Goal: Obtain resource: Download file/media

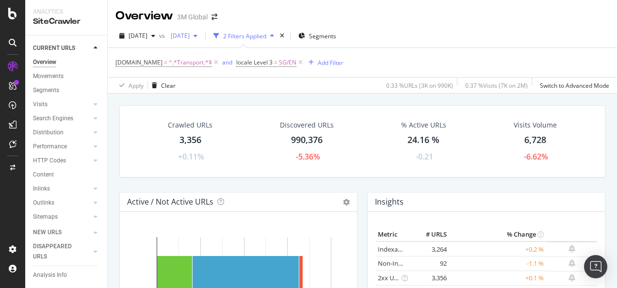
click at [190, 35] on span "2025 Aug. 31st" at bounding box center [178, 36] width 23 height 8
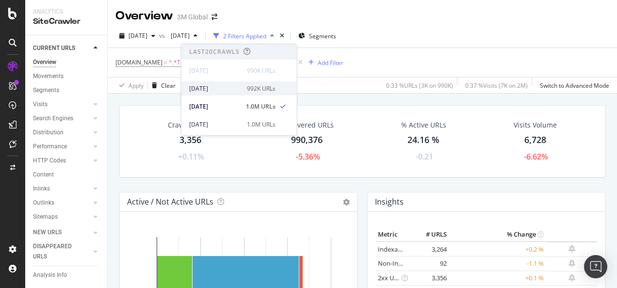
click at [216, 90] on div "2025 Sep. 7th" at bounding box center [215, 88] width 52 height 9
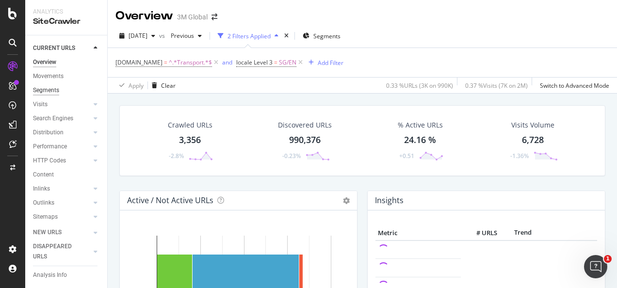
click at [58, 95] on div "Segments" at bounding box center [46, 90] width 26 height 10
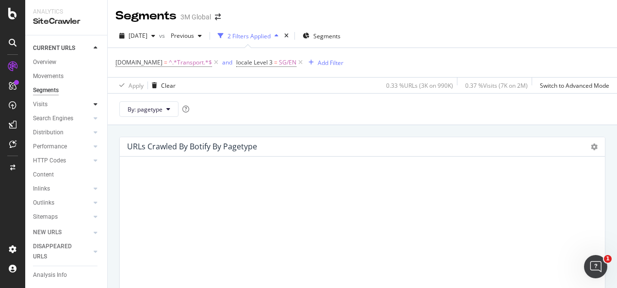
click at [91, 105] on div at bounding box center [96, 104] width 10 height 10
click at [94, 104] on icon at bounding box center [96, 104] width 4 height 6
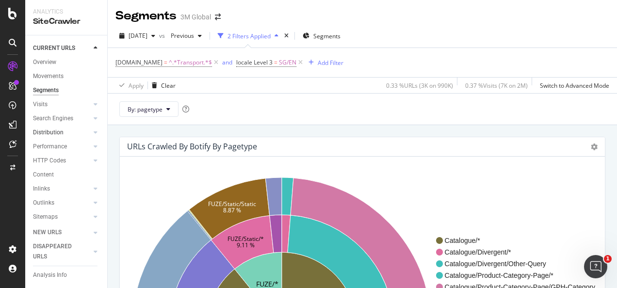
scroll to position [47, 0]
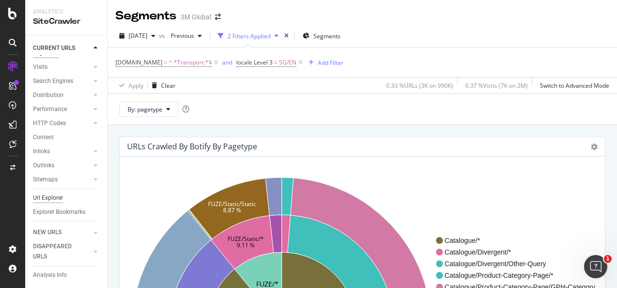
click at [56, 193] on div "Url Explorer" at bounding box center [48, 198] width 30 height 10
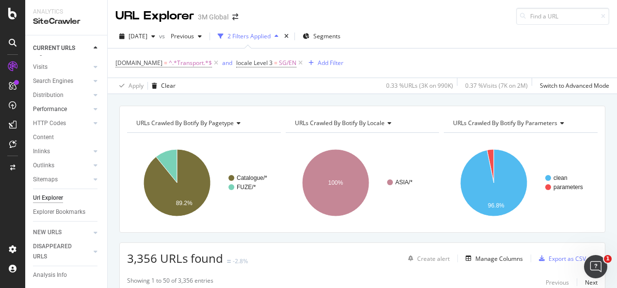
click at [82, 104] on div at bounding box center [86, 109] width 10 height 10
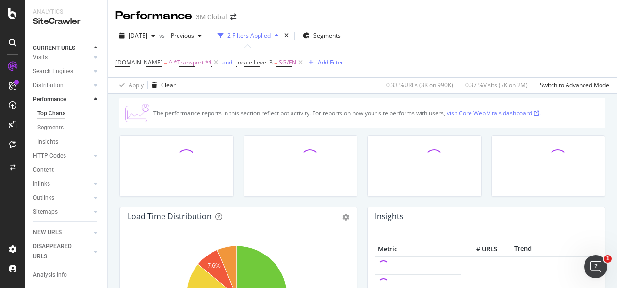
click at [94, 100] on icon at bounding box center [96, 100] width 4 height 6
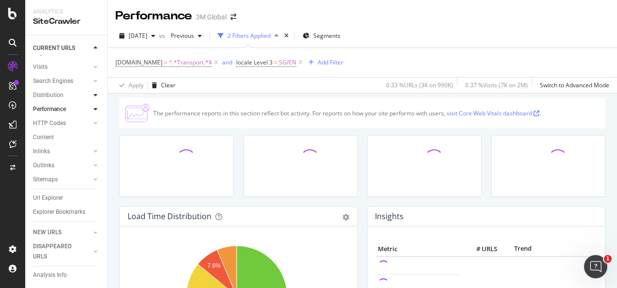
click at [94, 92] on icon at bounding box center [96, 95] width 4 height 6
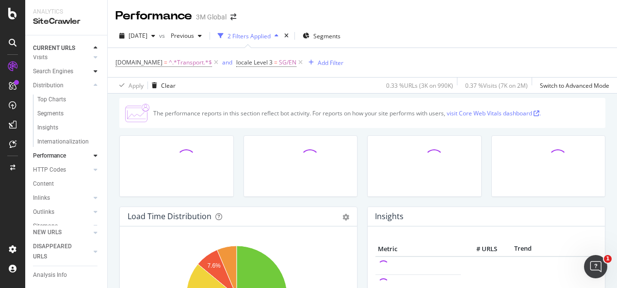
click at [94, 73] on icon at bounding box center [96, 71] width 4 height 6
click at [54, 88] on div "Top Charts" at bounding box center [51, 86] width 29 height 10
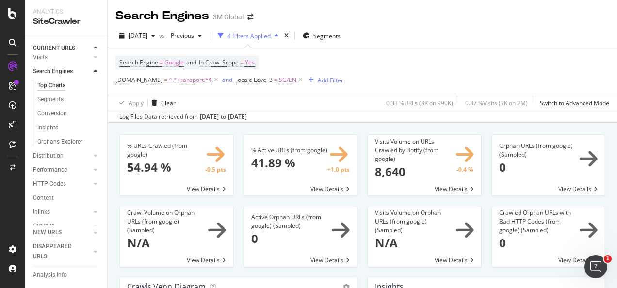
click at [278, 60] on div "Search Engine = Google and In Crawl Scope = Yes DCSext.Business = ^.*Transport.…" at bounding box center [229, 71] width 228 height 31
click at [284, 84] on span "SG/EN" at bounding box center [287, 80] width 17 height 14
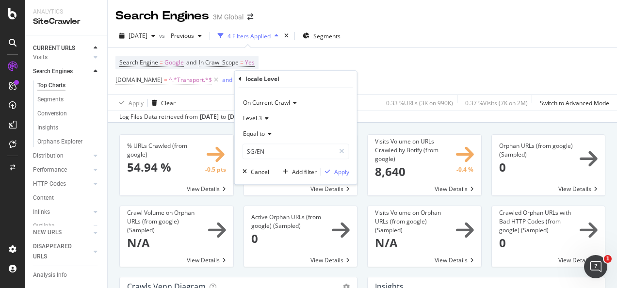
click at [265, 122] on div "Level 3" at bounding box center [296, 119] width 107 height 16
click at [263, 148] on span "Level 2" at bounding box center [256, 151] width 19 height 8
click at [269, 136] on icon at bounding box center [268, 134] width 7 height 6
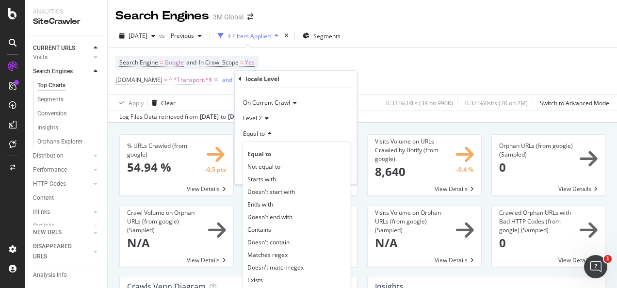
click at [288, 133] on div "Equal to" at bounding box center [296, 134] width 107 height 16
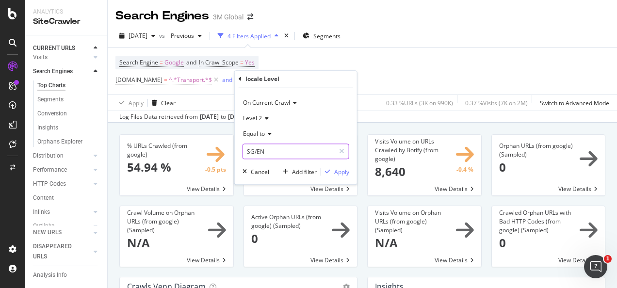
click at [265, 155] on input "SG/EN" at bounding box center [289, 152] width 92 height 16
click at [267, 117] on icon at bounding box center [265, 118] width 7 height 6
click at [260, 135] on span "Level 1" at bounding box center [256, 138] width 19 height 8
click at [259, 153] on input "SG/EN" at bounding box center [289, 152] width 92 height 16
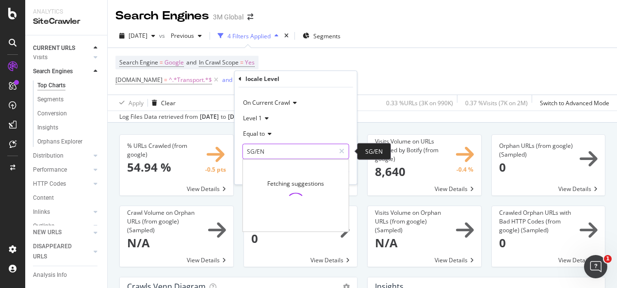
click at [282, 153] on input "SG/EN" at bounding box center [289, 152] width 92 height 16
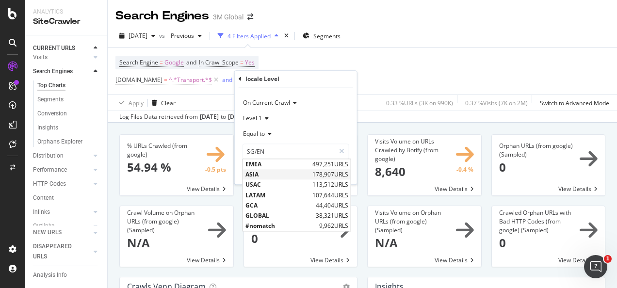
click at [293, 170] on div "ASIA 178,907 URLS" at bounding box center [297, 175] width 108 height 10
type input "ASIA"
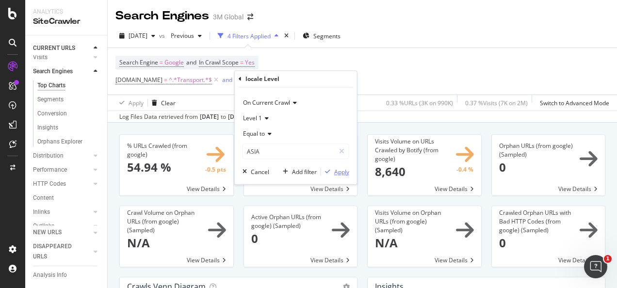
click at [327, 170] on icon "button" at bounding box center [327, 172] width 5 height 6
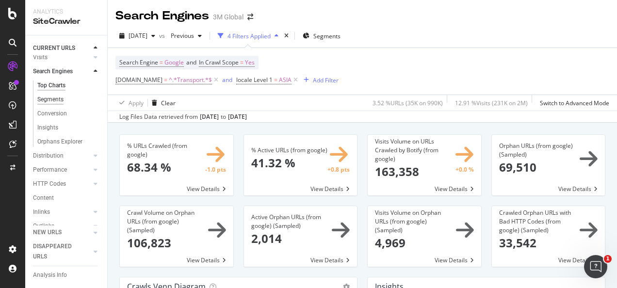
click at [57, 95] on div "Segments" at bounding box center [50, 100] width 26 height 10
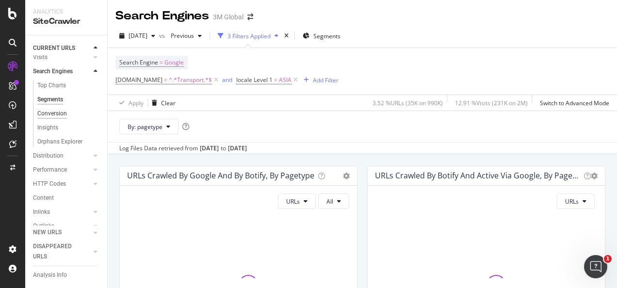
click at [61, 115] on div "Conversion" at bounding box center [52, 114] width 30 height 10
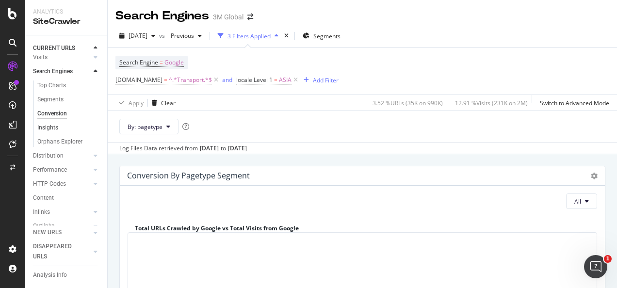
click at [59, 126] on link "Insights" at bounding box center [68, 128] width 63 height 10
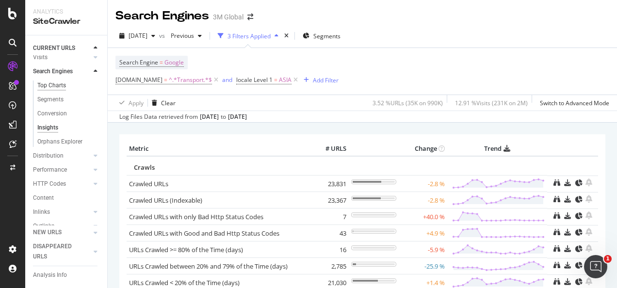
click at [47, 81] on div "Top Charts" at bounding box center [51, 86] width 29 height 10
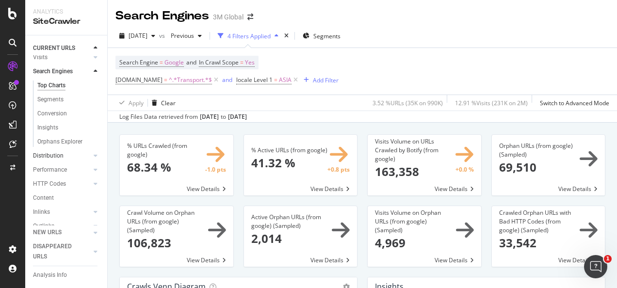
click at [83, 156] on div at bounding box center [86, 156] width 10 height 10
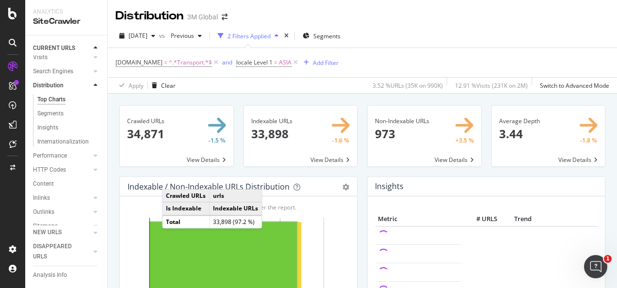
click at [352, 206] on div "Hold CTRL while clicking to filter the report. 0 10,000 20,000 30,000 40,000 Cr…" at bounding box center [238, 284] width 237 height 175
click at [234, 162] on div "Crawled URLs 34,871 -1.5 % View Details" at bounding box center [177, 140] width 124 height 71
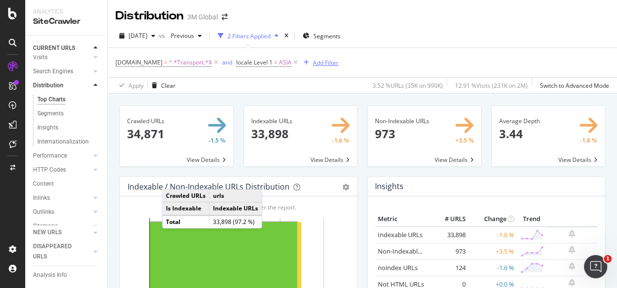
click at [320, 66] on div "Add Filter" at bounding box center [326, 63] width 26 height 8
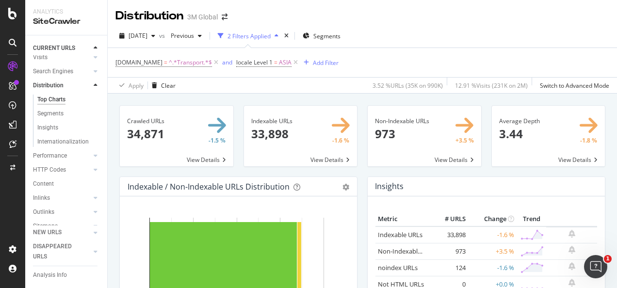
click at [239, 166] on div "Indexable URLs 33,898 -1.6 % View Details" at bounding box center [301, 140] width 124 height 71
click at [406, 133] on span at bounding box center [425, 136] width 114 height 61
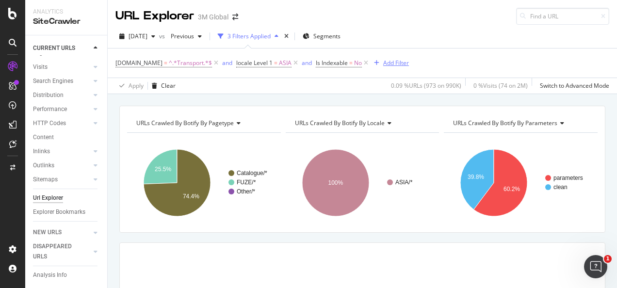
click at [376, 59] on div "Add Filter" at bounding box center [389, 63] width 39 height 11
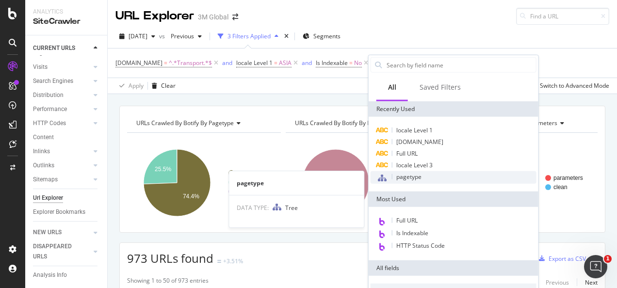
click at [409, 175] on span "pagetype" at bounding box center [408, 177] width 25 height 8
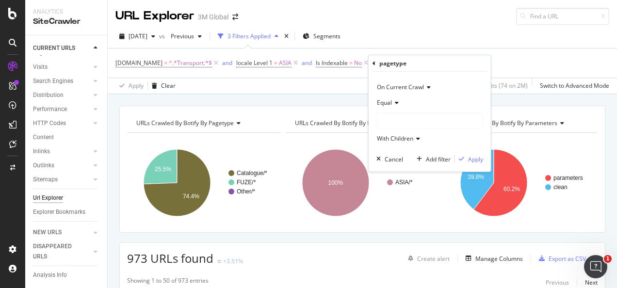
click at [417, 119] on div at bounding box center [430, 121] width 106 height 16
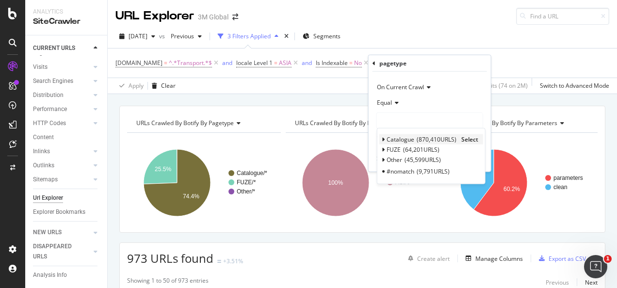
click at [387, 137] on span "Catalogue" at bounding box center [401, 139] width 28 height 8
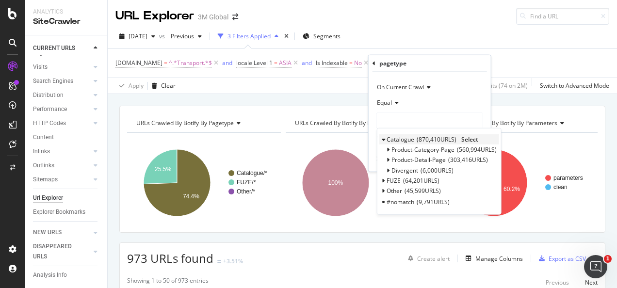
click at [471, 139] on span "Select" at bounding box center [469, 139] width 17 height 8
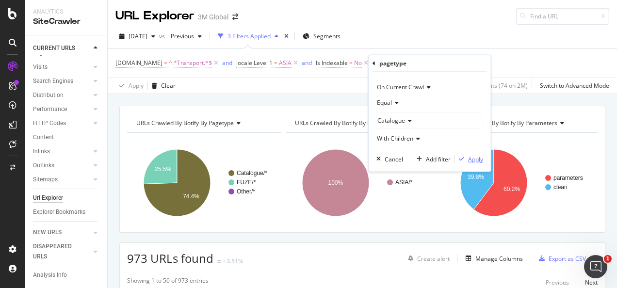
click at [478, 161] on div "Apply" at bounding box center [475, 159] width 15 height 8
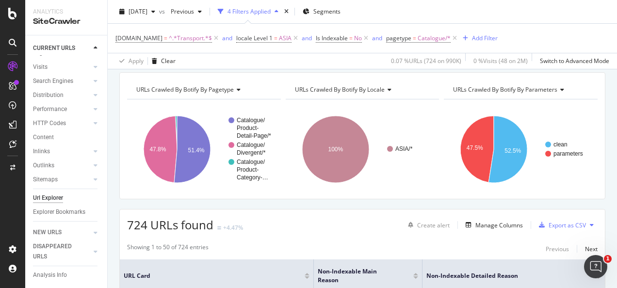
scroll to position [49, 0]
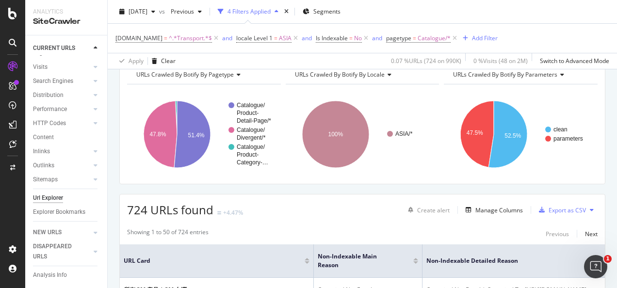
click at [554, 196] on div "724 URLs found +4.47% Create alert Manage Columns Export as CSV" at bounding box center [362, 207] width 485 height 24
click at [554, 206] on div "Export as CSV" at bounding box center [567, 210] width 37 height 8
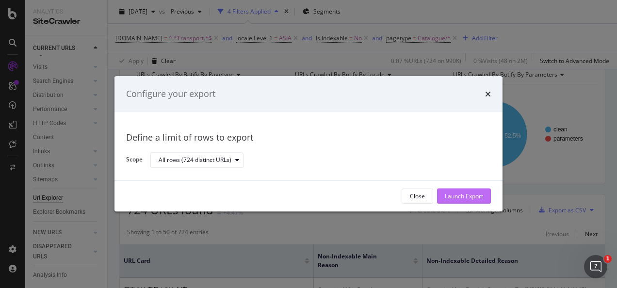
click at [450, 196] on div "Launch Export" at bounding box center [464, 196] width 38 height 8
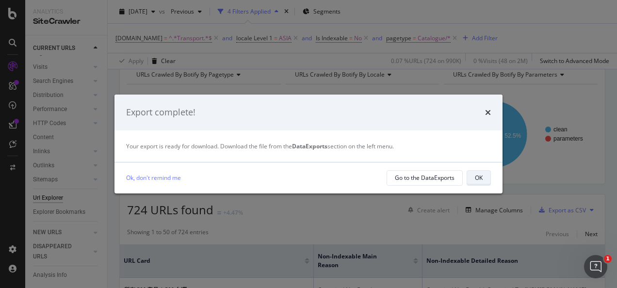
click at [483, 177] on button "OK" at bounding box center [479, 178] width 24 height 16
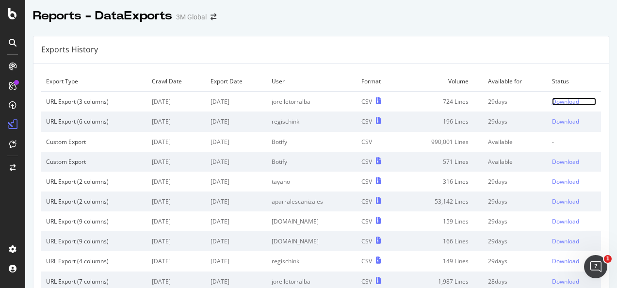
click at [552, 104] on div "Download" at bounding box center [565, 102] width 27 height 8
